Goal: Information Seeking & Learning: Compare options

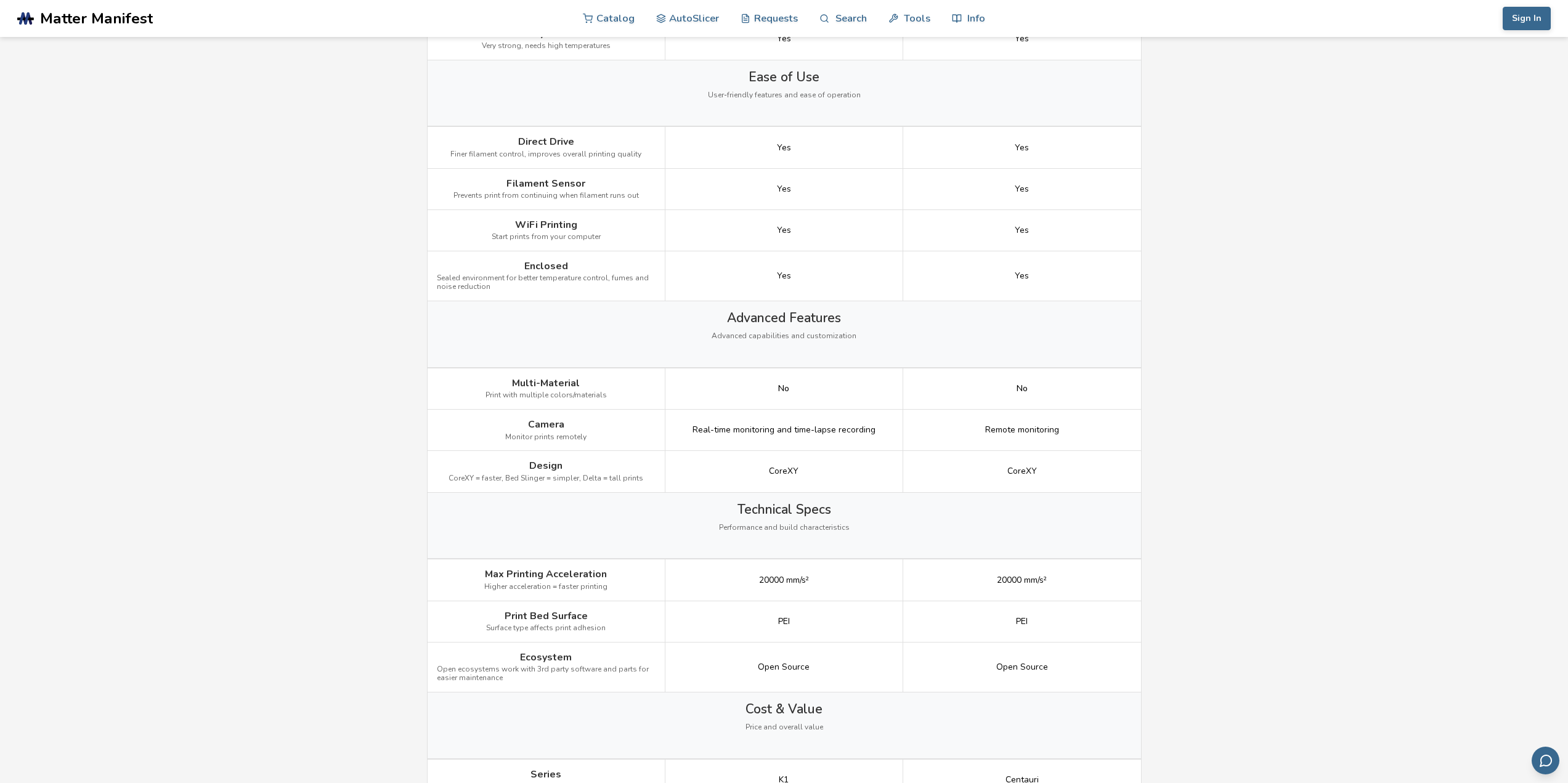
scroll to position [1170, 0]
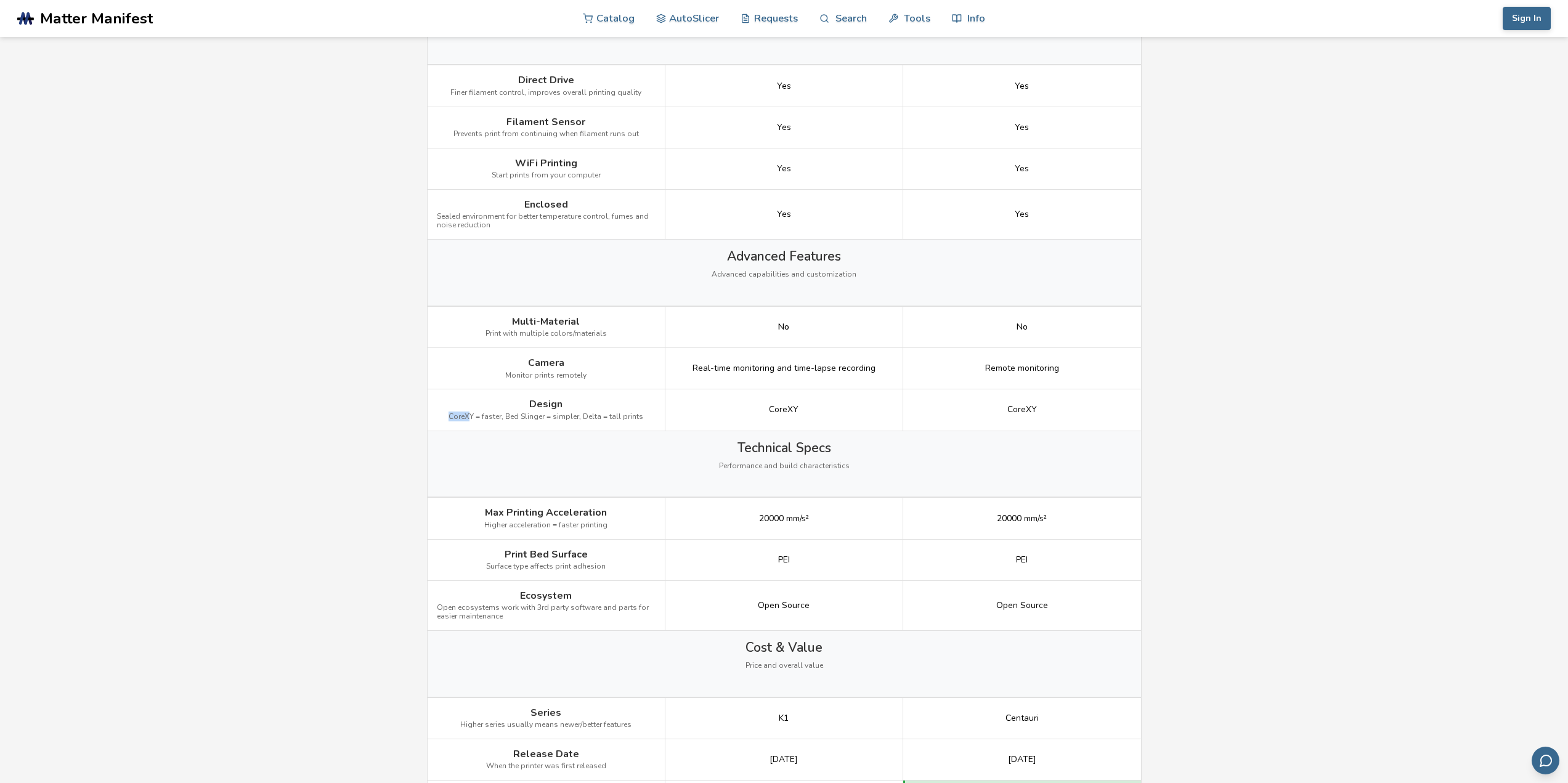
drag, startPoint x: 453, startPoint y: 416, endPoint x: 474, endPoint y: 418, distance: 21.1
click at [474, 418] on span "CoreXY = faster, Bed Slinger = simpler, Delta = tall prints" at bounding box center [546, 416] width 195 height 9
drag, startPoint x: 476, startPoint y: 418, endPoint x: 453, endPoint y: 416, distance: 23.1
click at [453, 416] on span "CoreXY = faster, Bed Slinger = simpler, Delta = tall prints" at bounding box center [546, 416] width 195 height 9
drag, startPoint x: 506, startPoint y: 414, endPoint x: 545, endPoint y: 416, distance: 39.1
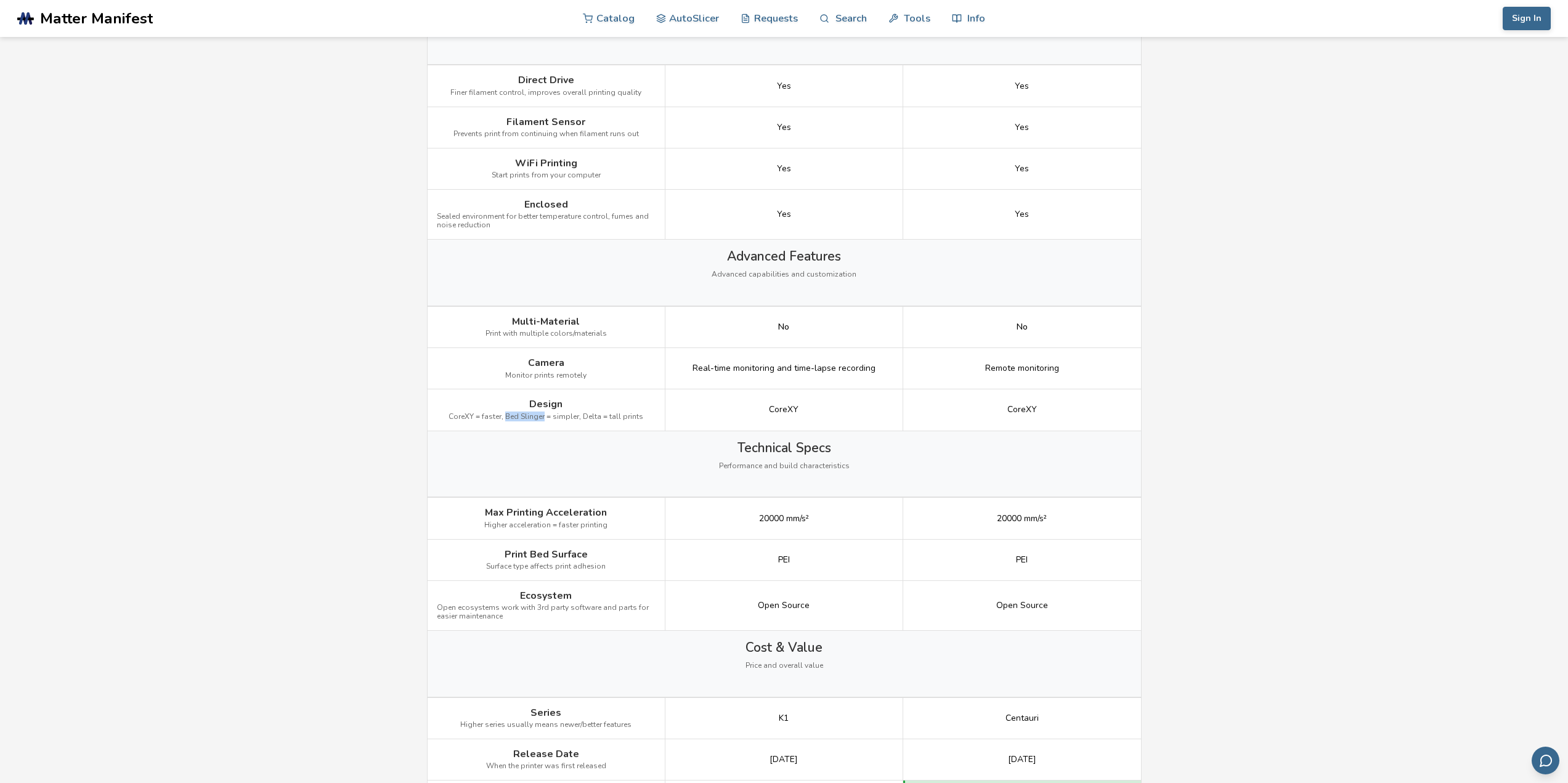
click at [545, 416] on span "CoreXY = faster, Bed Slinger = simpler, Delta = tall prints" at bounding box center [546, 416] width 195 height 9
click at [359, 411] on main "← Back to 3D Printers Creality K1 Max vs Elegoo Centauri Carbon Is the Creality…" at bounding box center [784, 151] width 1568 height 2643
drag, startPoint x: 583, startPoint y: 412, endPoint x: 599, endPoint y: 413, distance: 16.0
click at [599, 413] on span "CoreXY = faster, Bed Slinger = simpler, Delta = tall prints" at bounding box center [546, 416] width 195 height 9
click at [269, 349] on main "← Back to 3D Printers Creality K1 Max vs Elegoo Centauri Carbon Is the Creality…" at bounding box center [784, 151] width 1568 height 2643
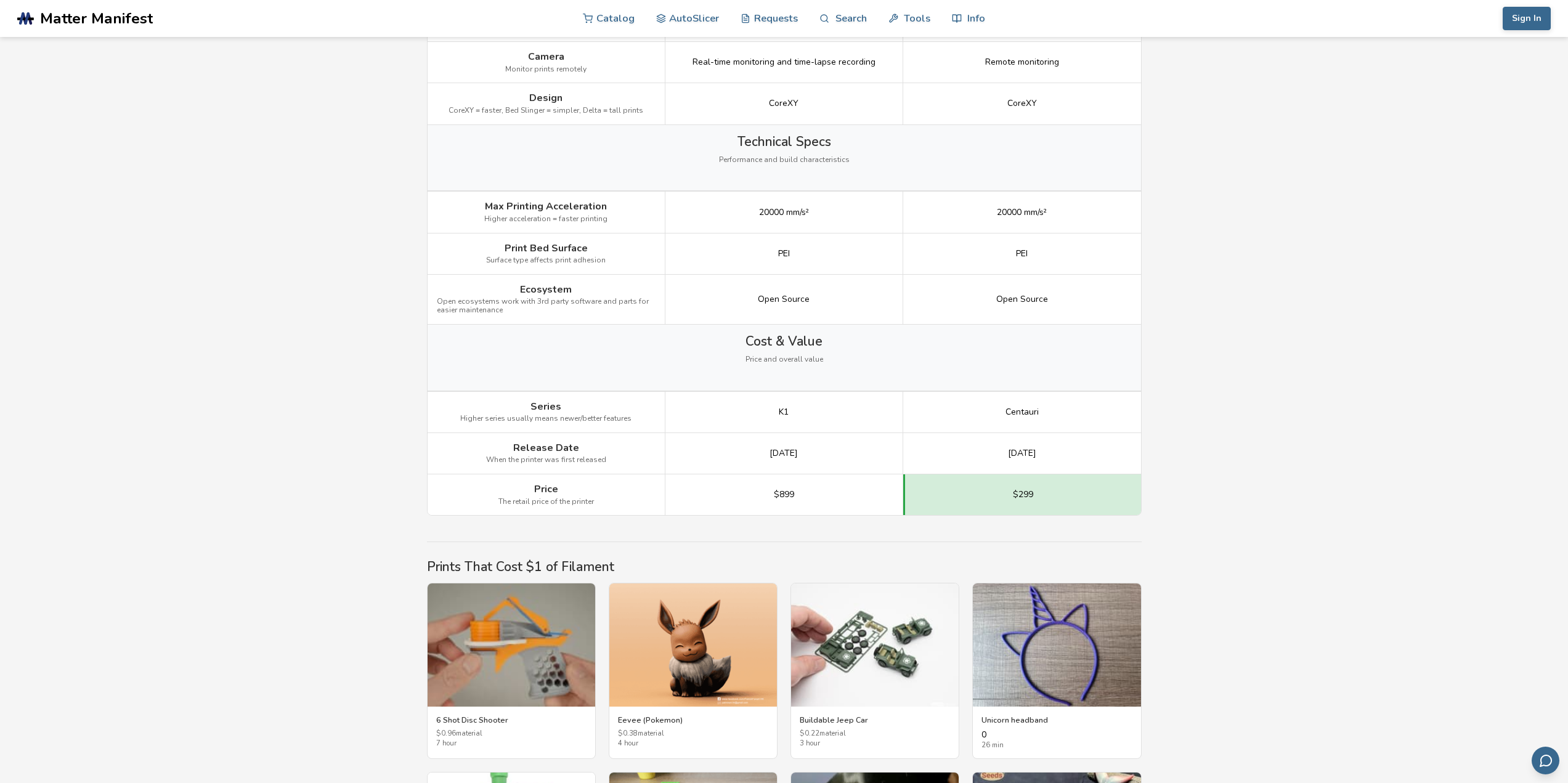
scroll to position [1478, 0]
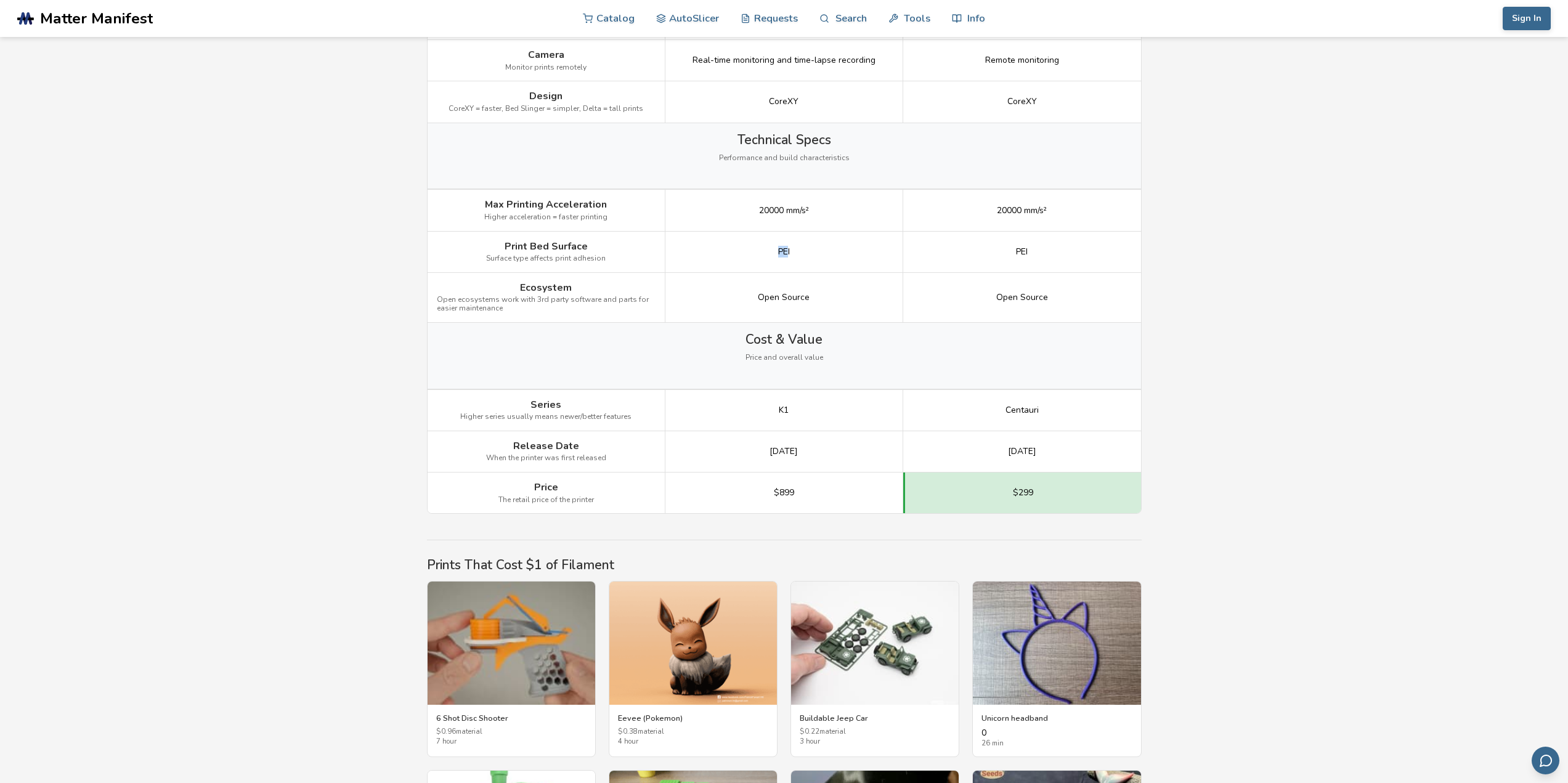
drag, startPoint x: 778, startPoint y: 253, endPoint x: 788, endPoint y: 254, distance: 10.0
click at [788, 254] on span "PEI" at bounding box center [784, 251] width 12 height 10
drag, startPoint x: 791, startPoint y: 254, endPoint x: 780, endPoint y: 254, distance: 11.0
click at [780, 254] on div "PEI" at bounding box center [784, 252] width 237 height 41
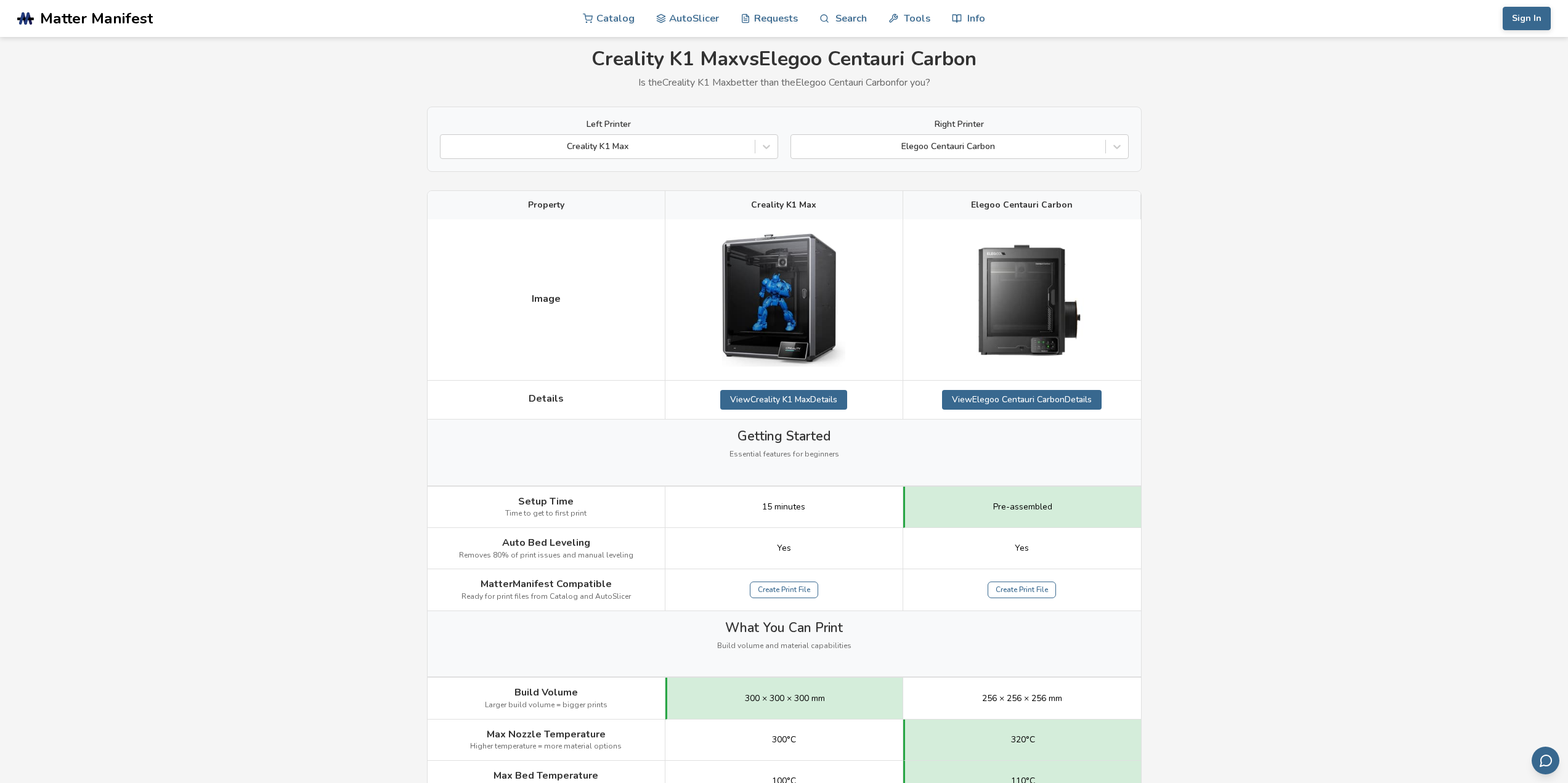
scroll to position [0, 0]
